Goal: Information Seeking & Learning: Check status

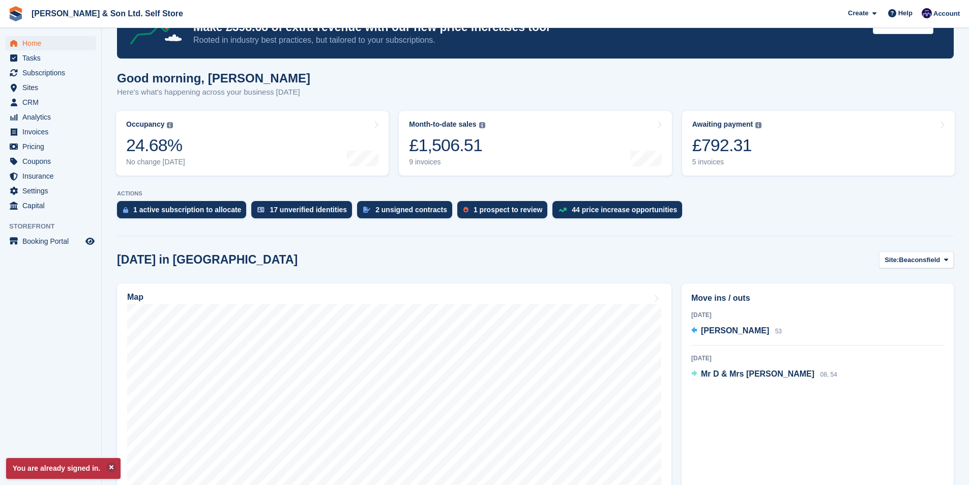
scroll to position [102, 0]
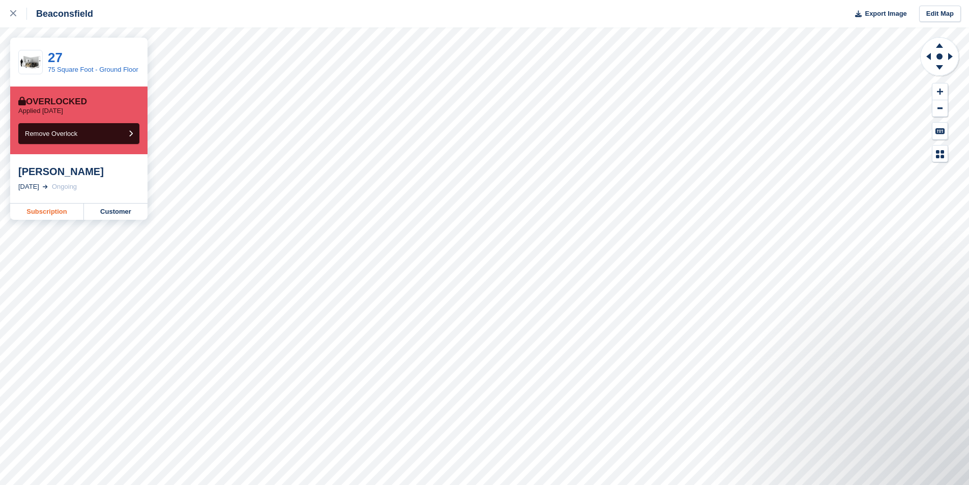
click at [63, 213] on link "Subscription" at bounding box center [47, 211] width 74 height 16
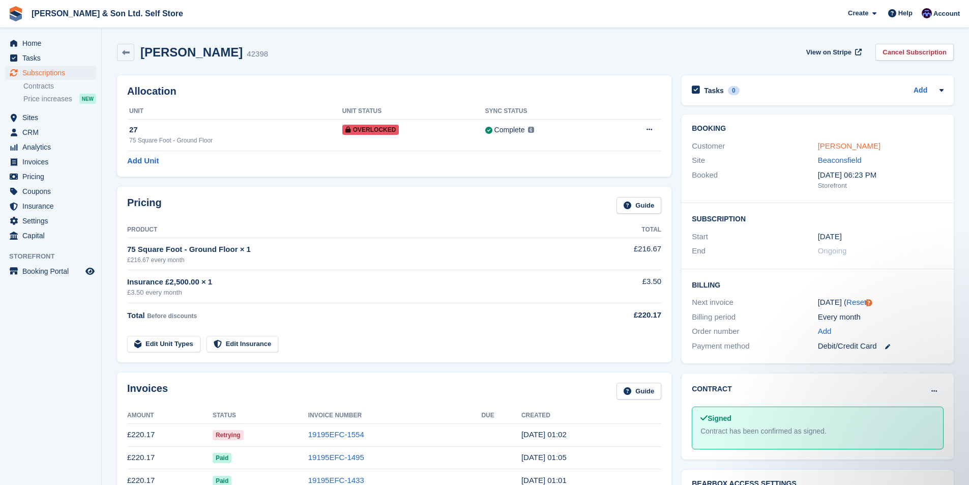
click at [835, 146] on link "[PERSON_NAME]" at bounding box center [849, 145] width 63 height 9
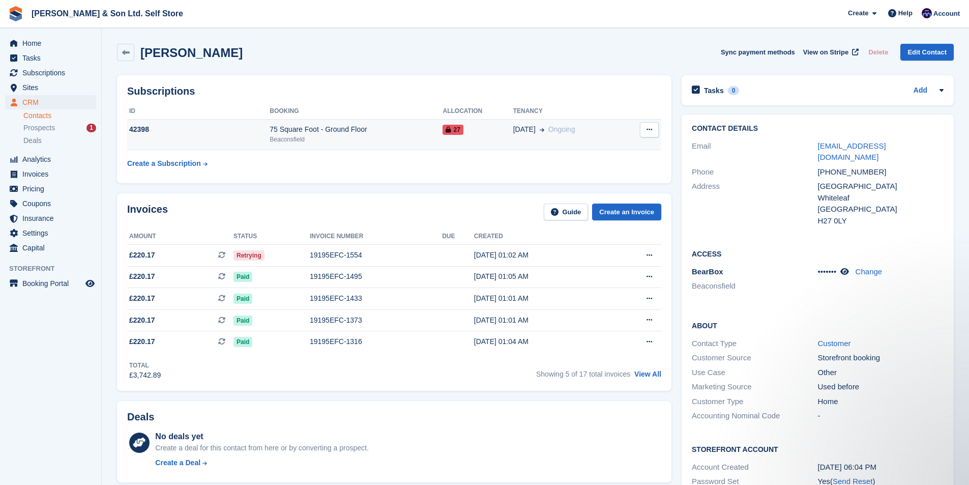
click at [321, 143] on div "Beaconsfield" at bounding box center [356, 139] width 173 height 9
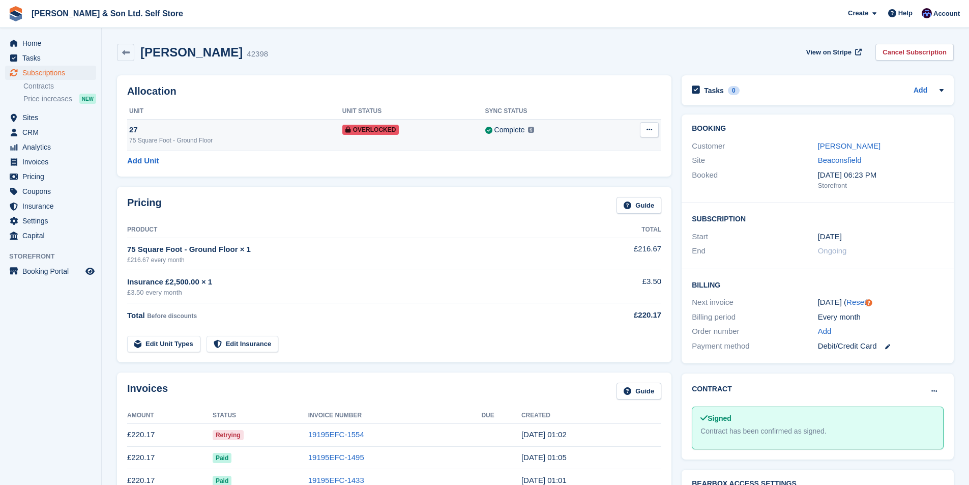
click at [248, 135] on div "27" at bounding box center [235, 130] width 213 height 12
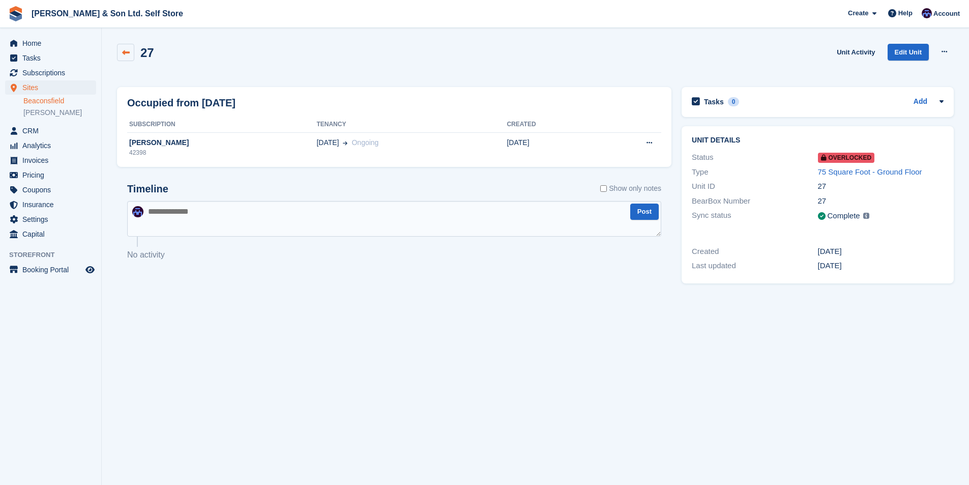
click at [130, 56] on link at bounding box center [125, 52] width 17 height 17
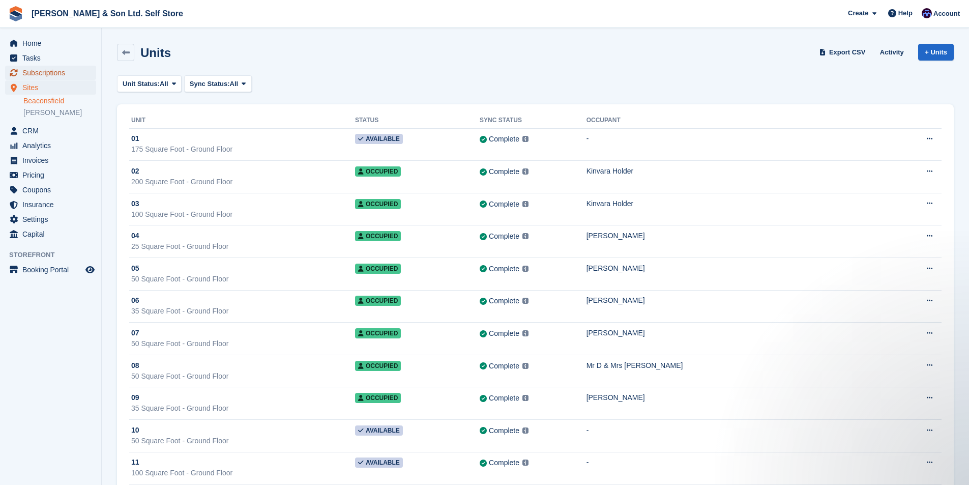
click at [53, 72] on span "Subscriptions" at bounding box center [52, 73] width 61 height 14
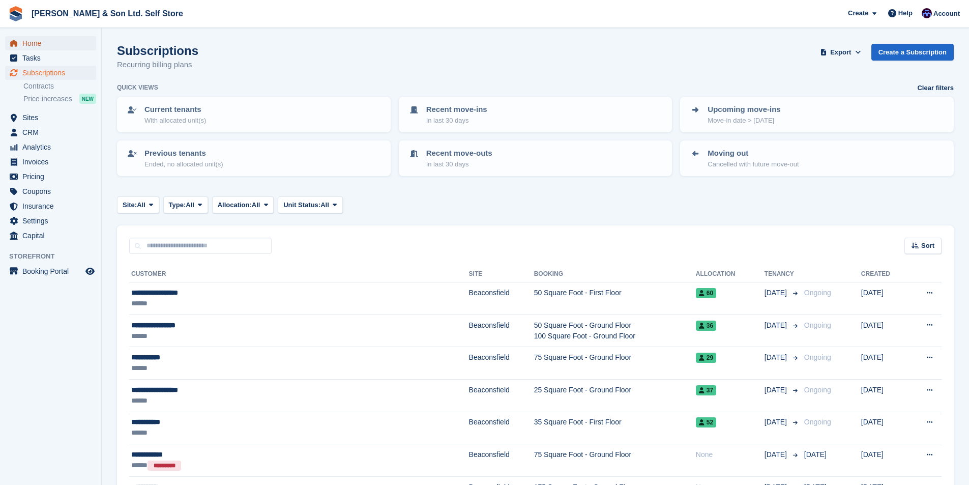
click at [60, 44] on span "Home" at bounding box center [52, 43] width 61 height 14
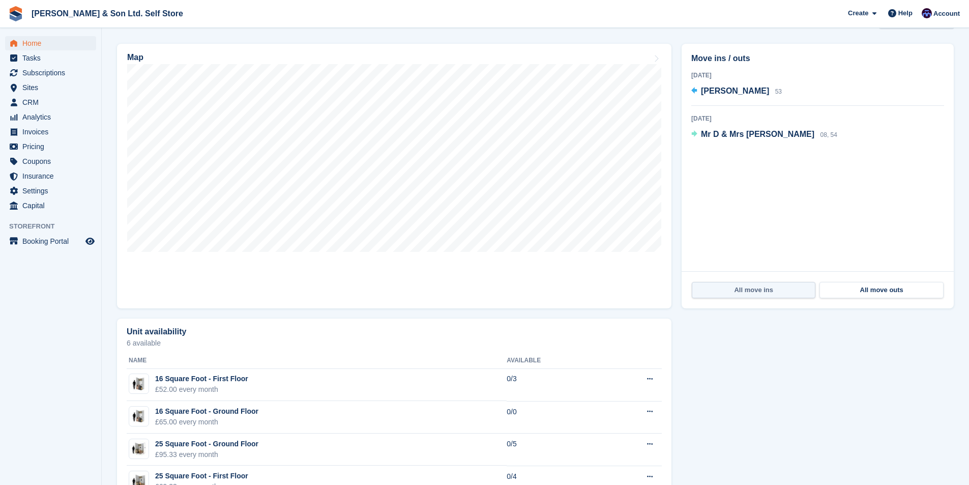
scroll to position [305, 0]
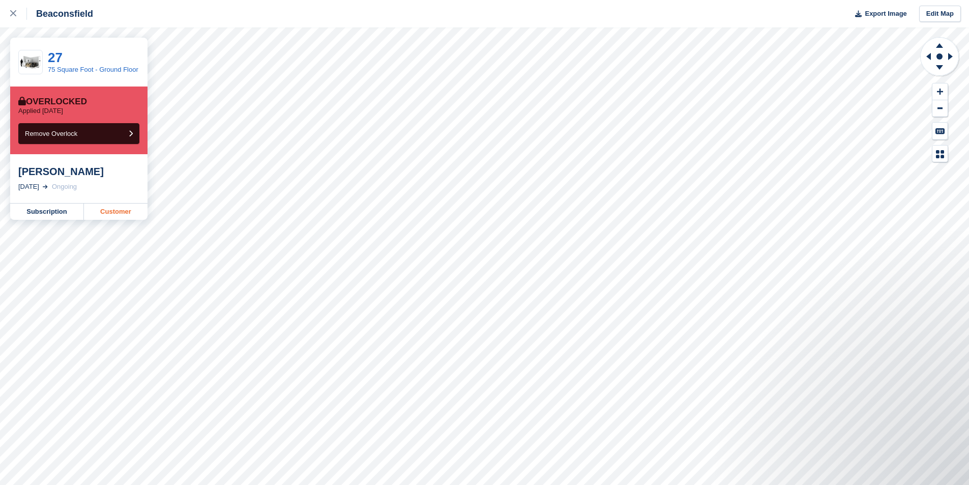
click at [109, 211] on link "Customer" at bounding box center [116, 211] width 64 height 16
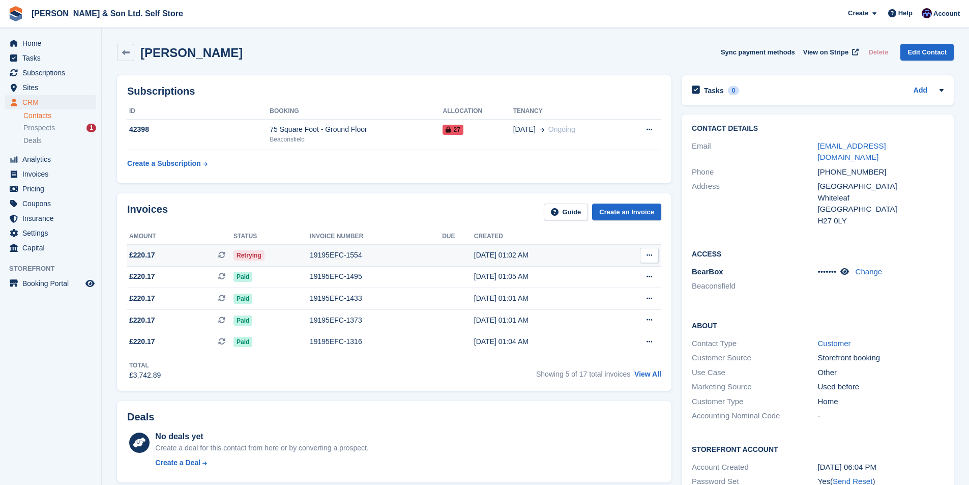
click at [426, 255] on div "19195EFC-1554" at bounding box center [376, 255] width 132 height 11
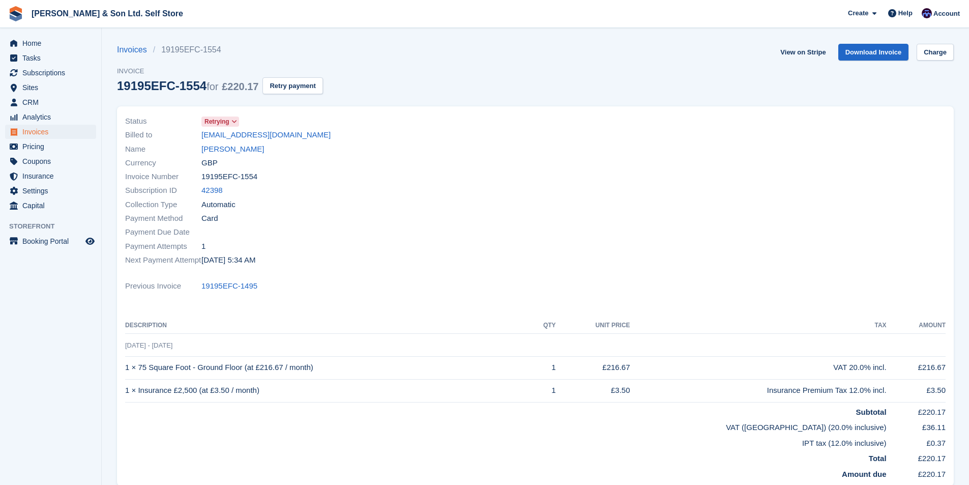
click at [234, 123] on icon at bounding box center [234, 122] width 6 height 6
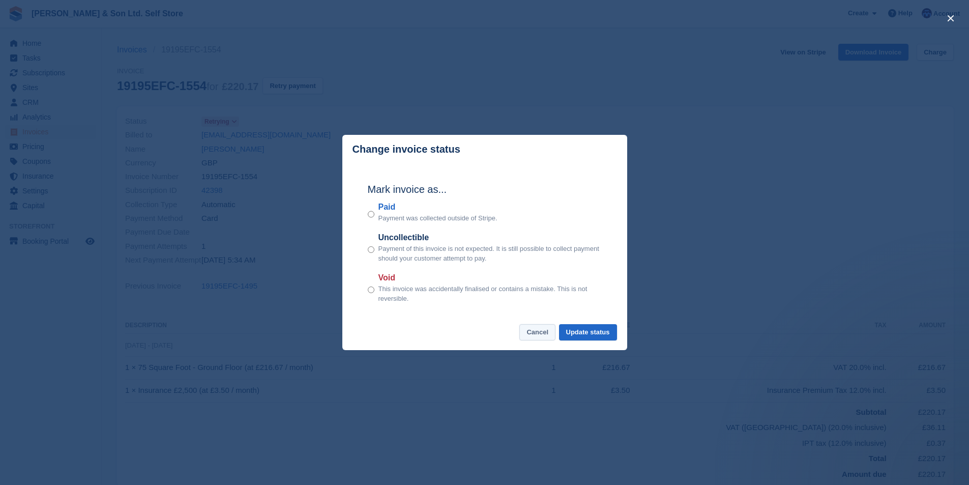
click at [534, 338] on button "Cancel" at bounding box center [537, 332] width 36 height 17
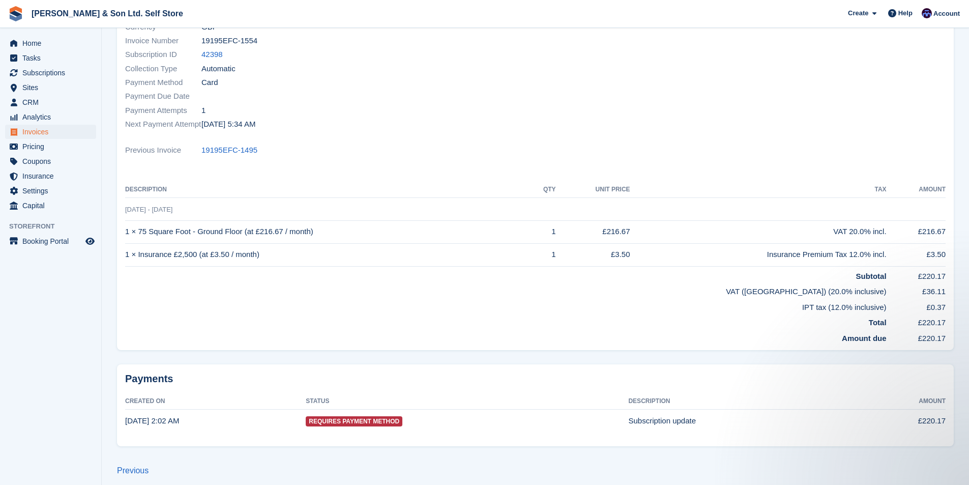
scroll to position [143, 0]
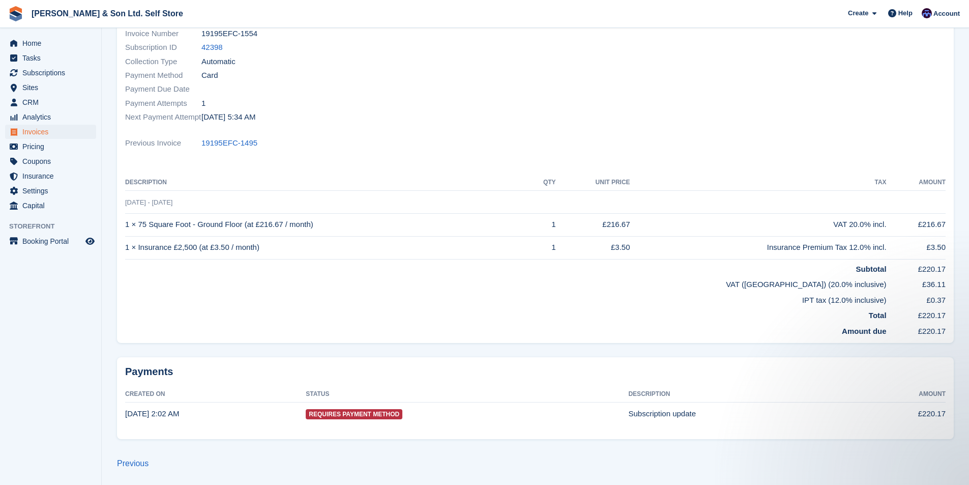
click at [361, 412] on span "Requires Payment Method" at bounding box center [354, 414] width 97 height 10
click at [141, 471] on section "Invoices 19195EFC-1554 Invoice 19195EFC-1554 for £220.17 Retry payment View on …" at bounding box center [535, 171] width 867 height 628
click at [141, 465] on link "Previous" at bounding box center [133, 463] width 32 height 9
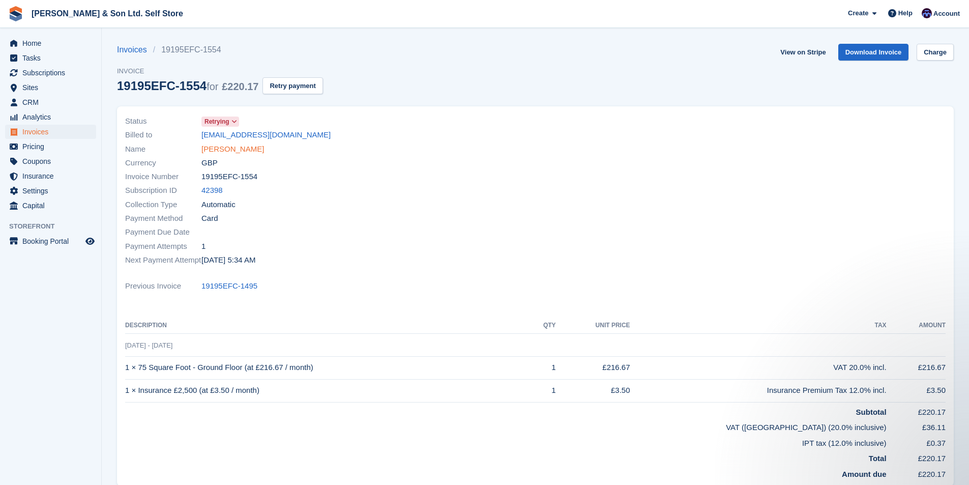
click at [232, 149] on link "[PERSON_NAME]" at bounding box center [232, 149] width 63 height 12
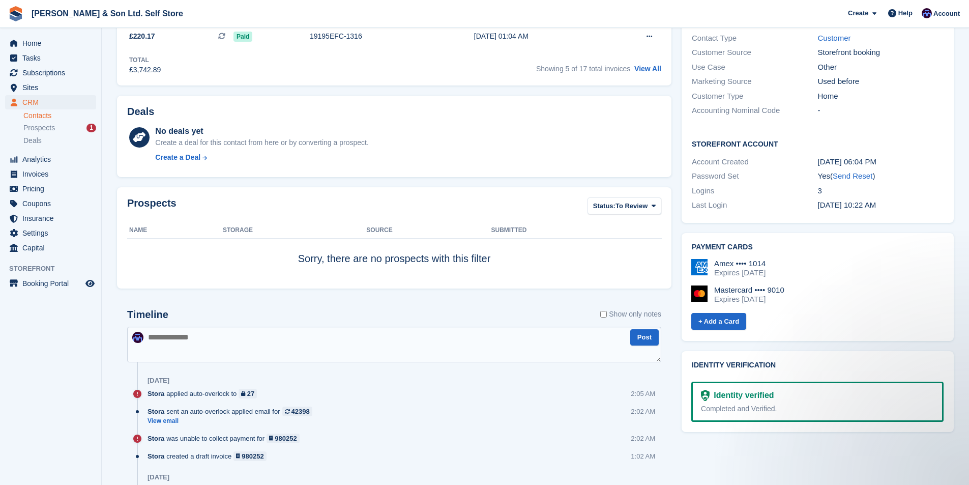
drag, startPoint x: 749, startPoint y: 255, endPoint x: 741, endPoint y: 243, distance: 14.3
click at [748, 259] on div "Amex •••• 1014" at bounding box center [739, 263] width 51 height 9
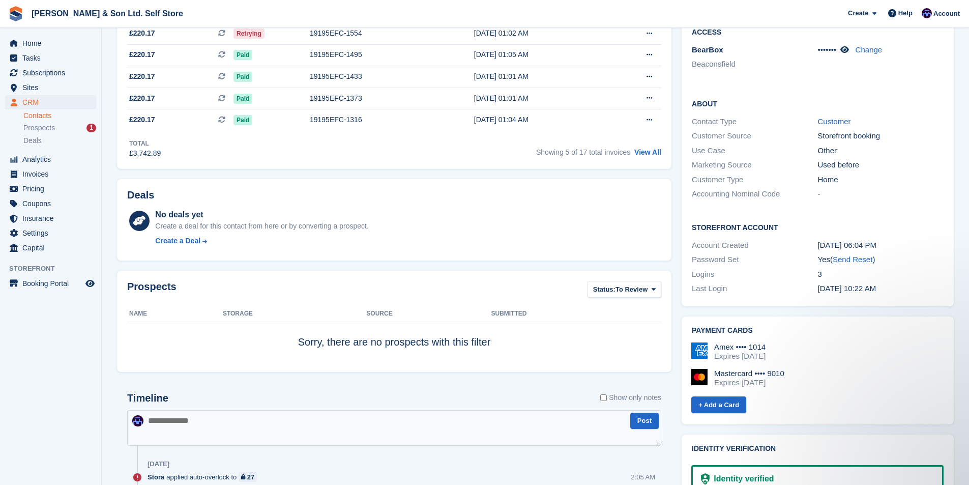
scroll to position [203, 0]
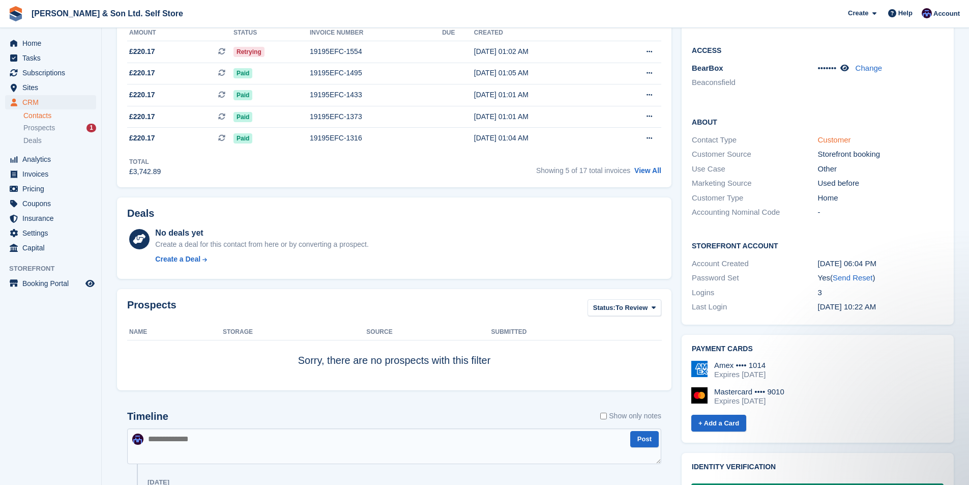
click at [837, 135] on link "Customer" at bounding box center [834, 139] width 33 height 9
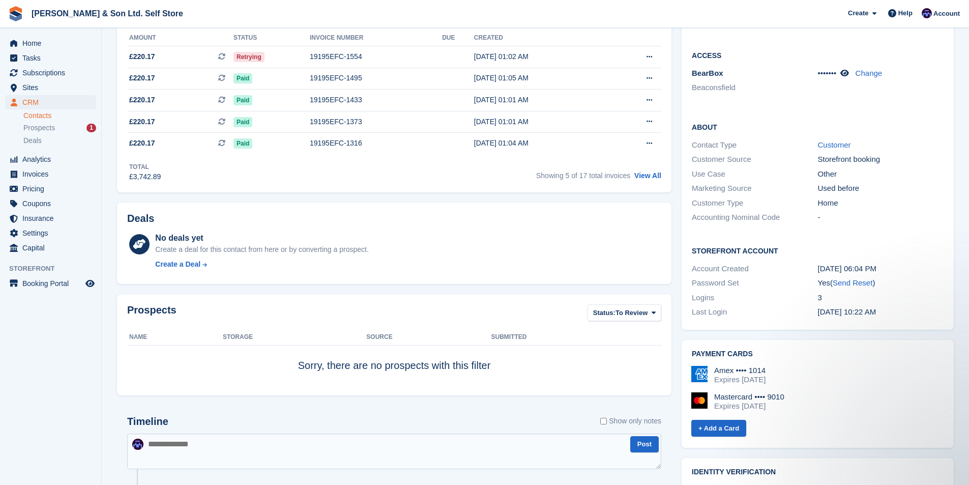
scroll to position [203, 0]
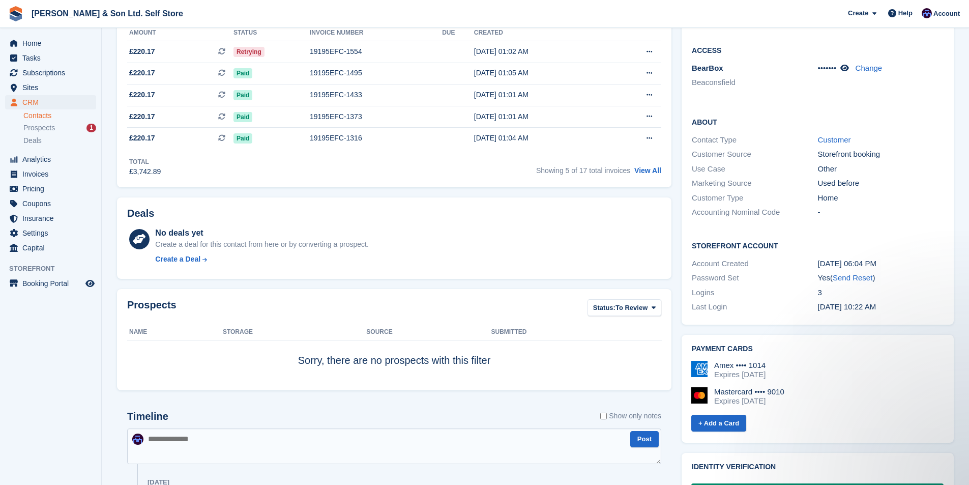
click at [725, 370] on div "Expires [DATE]" at bounding box center [739, 374] width 51 height 9
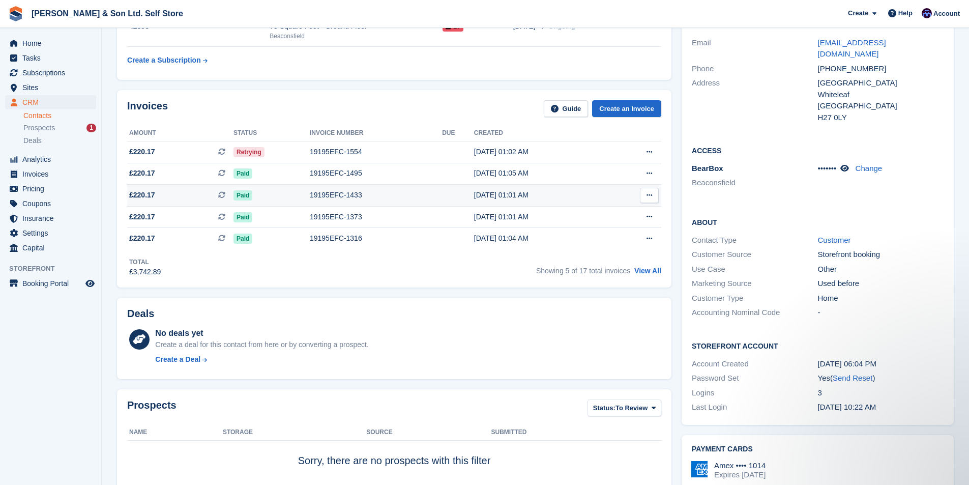
scroll to position [0, 0]
